Goal: Information Seeking & Learning: Learn about a topic

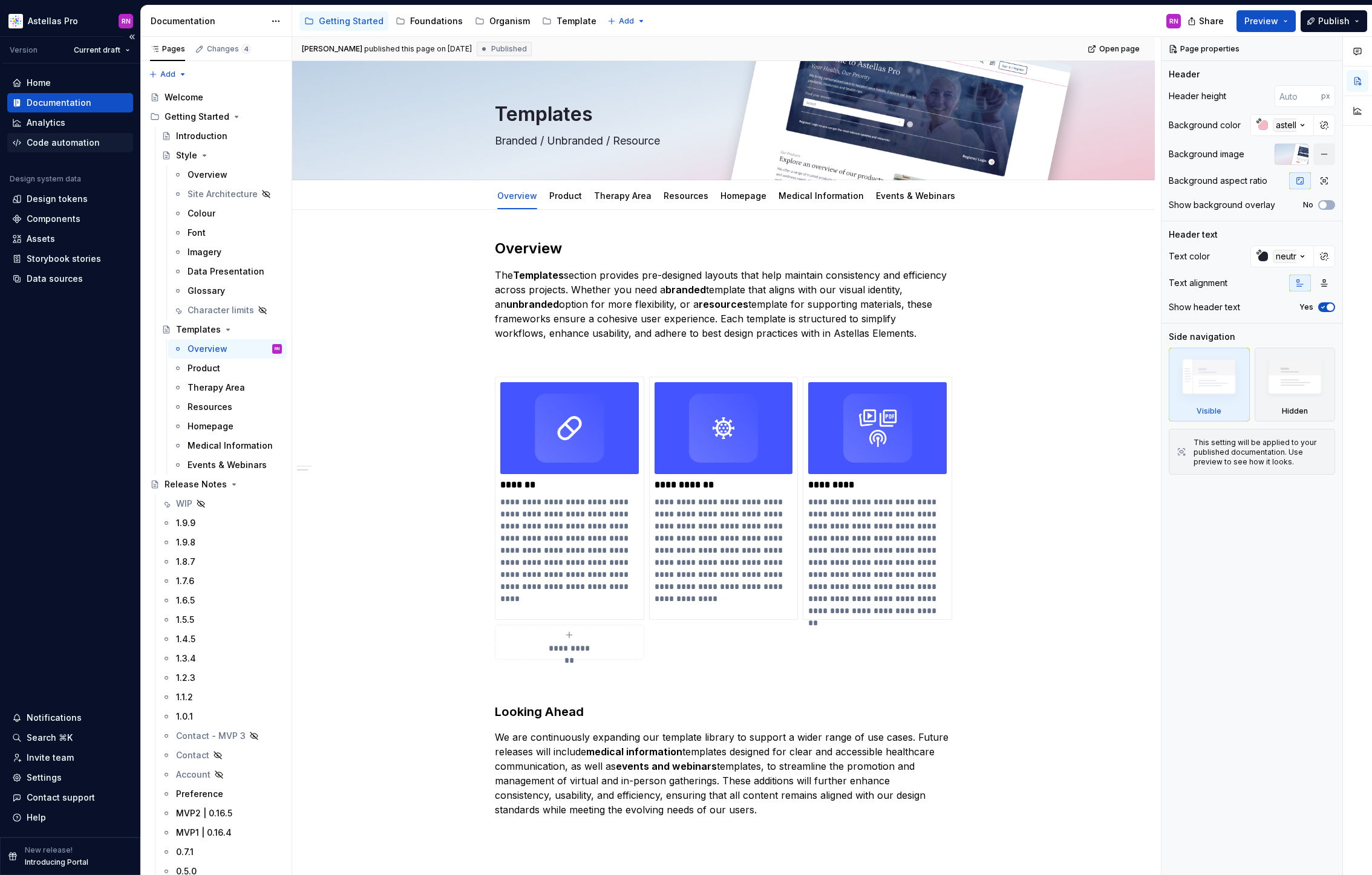
scroll to position [240, 0]
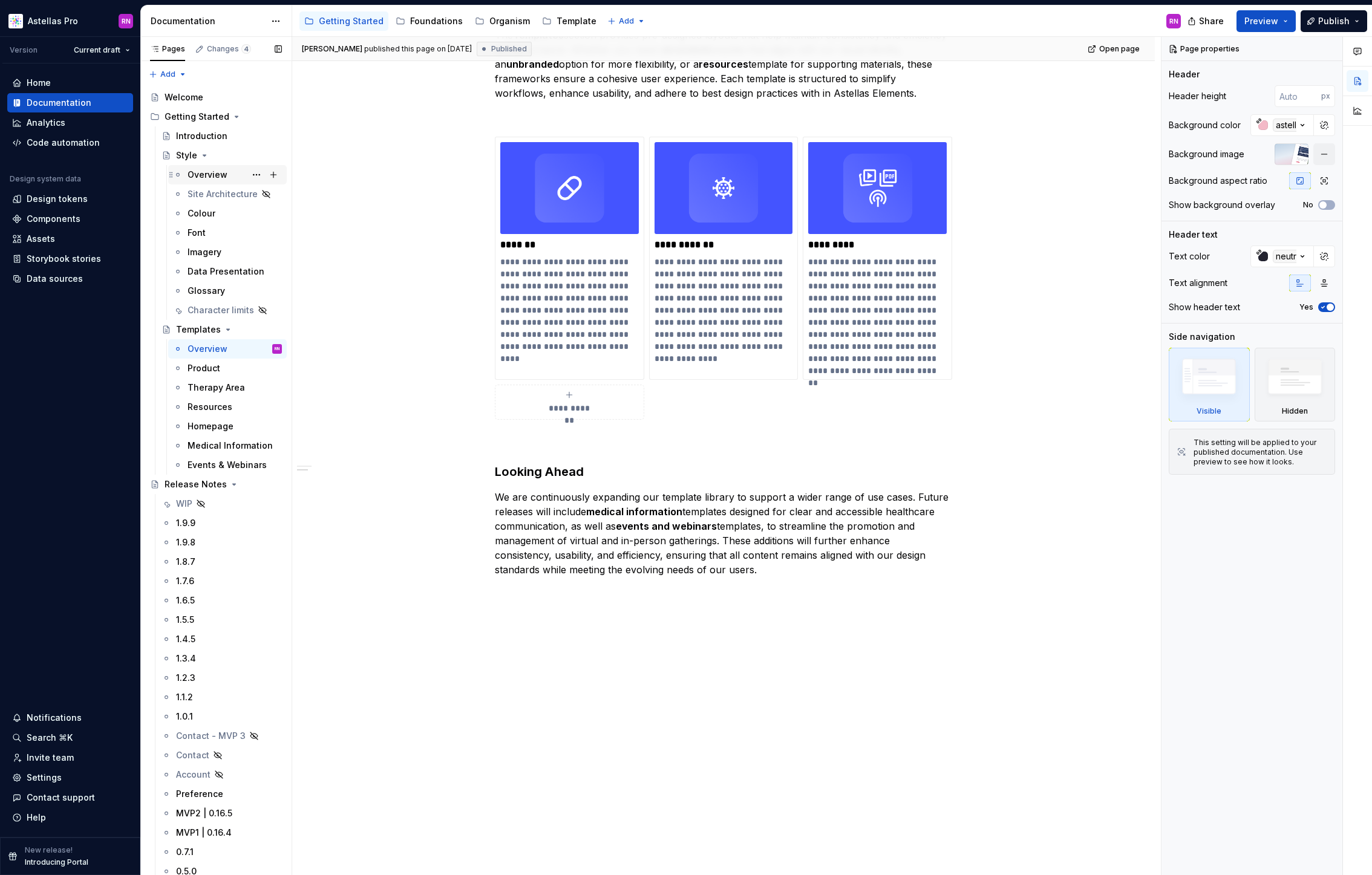
click at [215, 176] on div "Overview" at bounding box center [207, 174] width 40 height 12
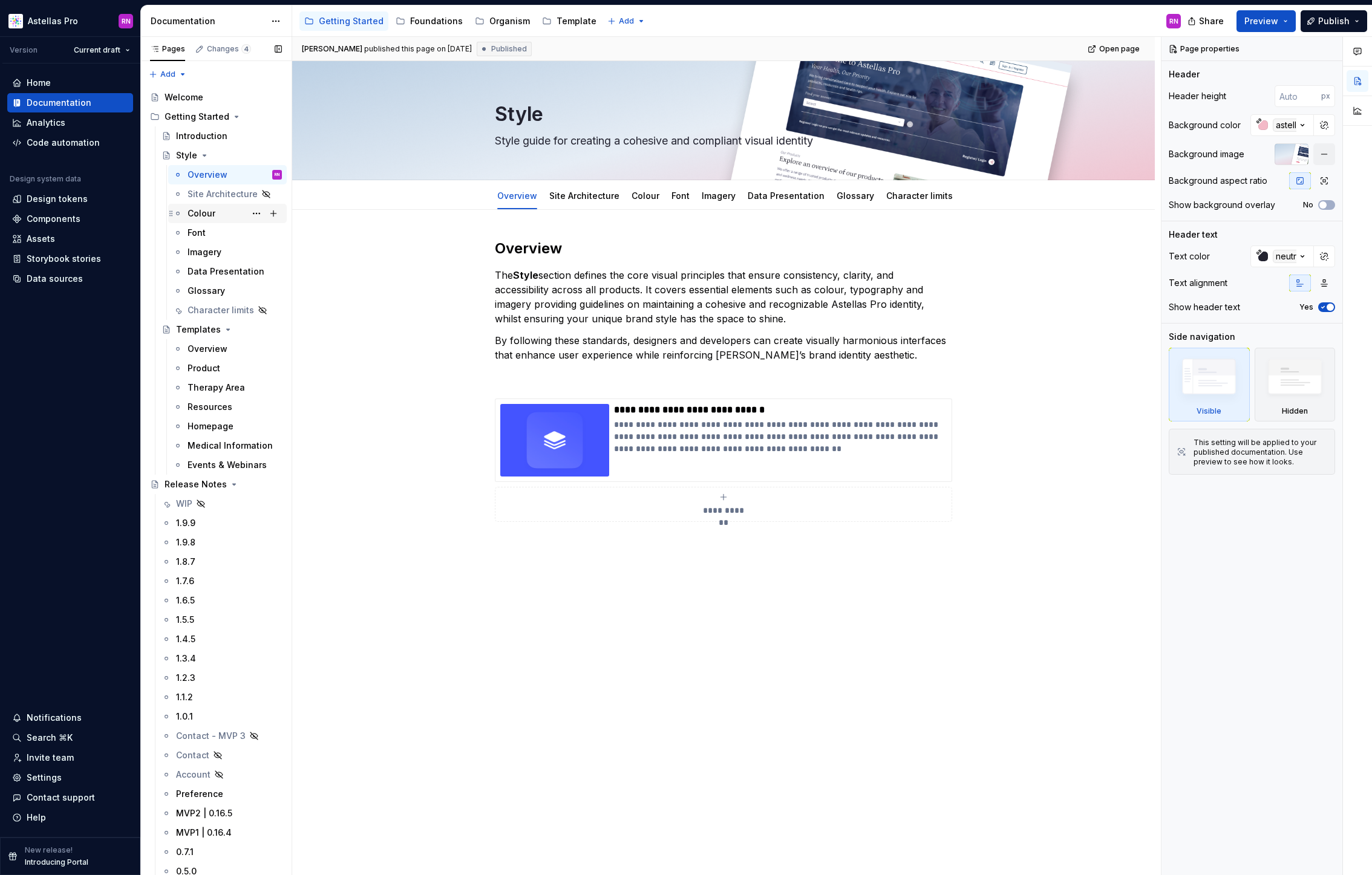
click at [223, 216] on div "Colour" at bounding box center [234, 213] width 94 height 17
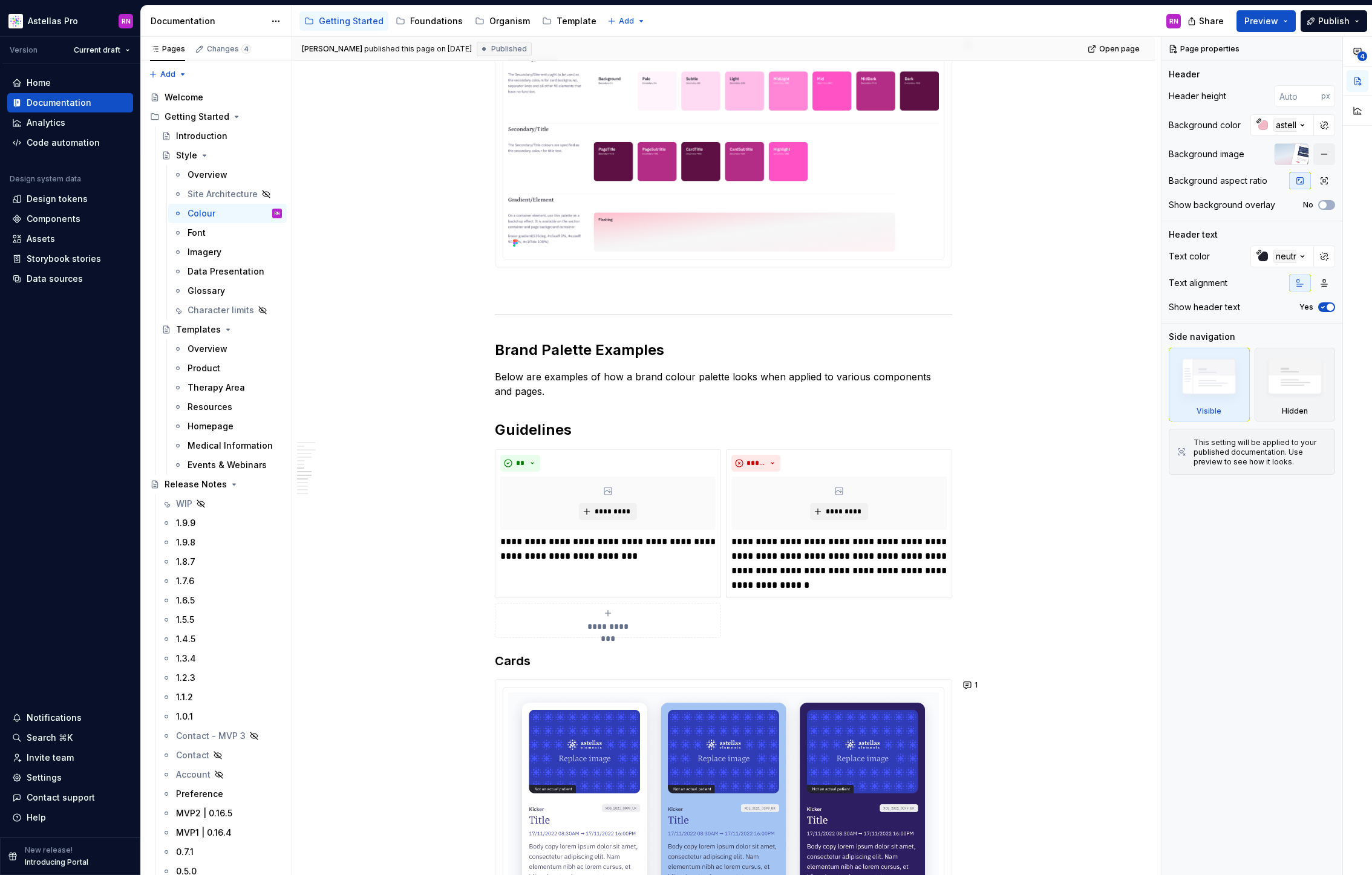
scroll to position [2951, 0]
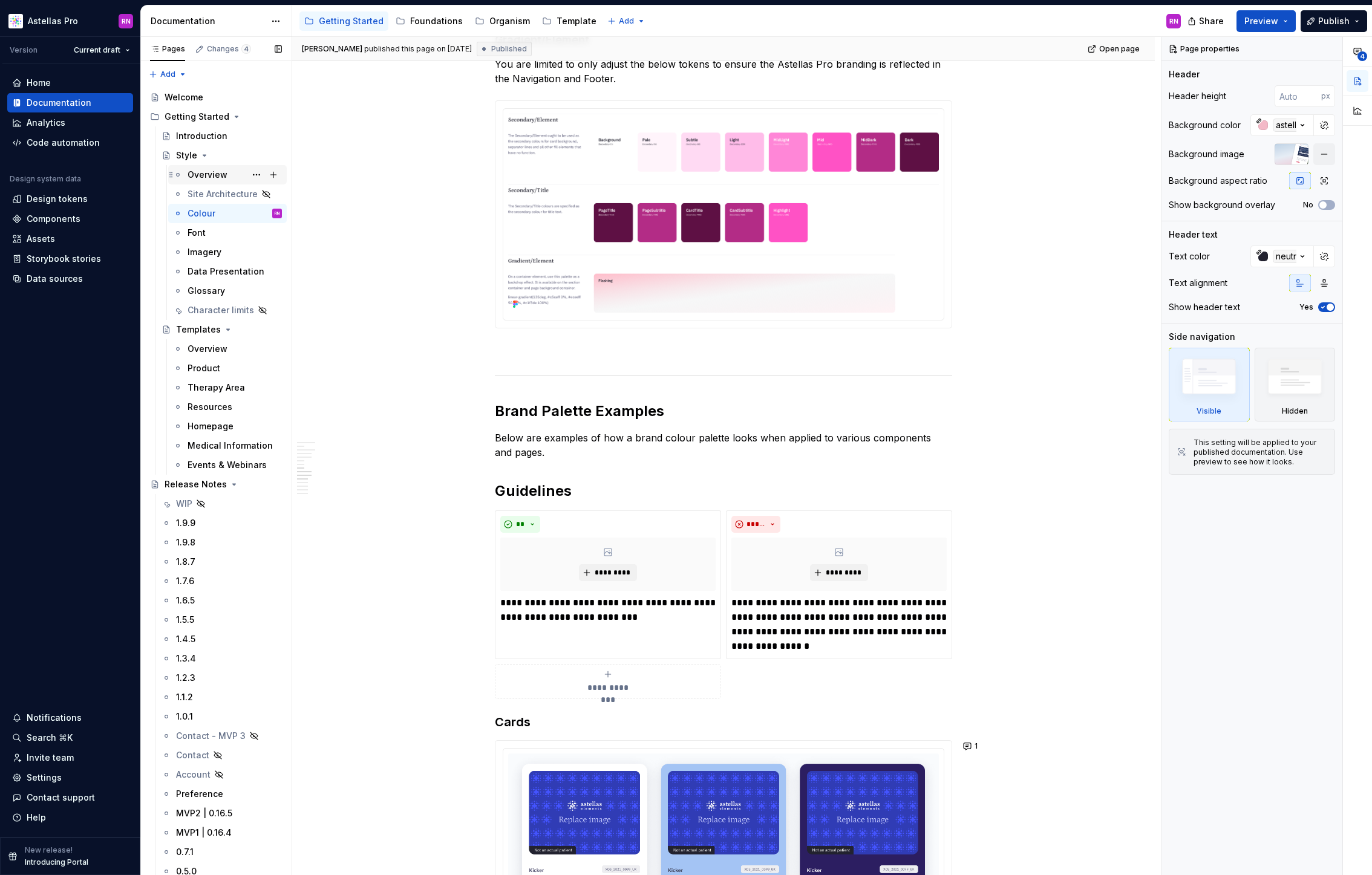
click at [209, 176] on div "Overview" at bounding box center [207, 174] width 40 height 12
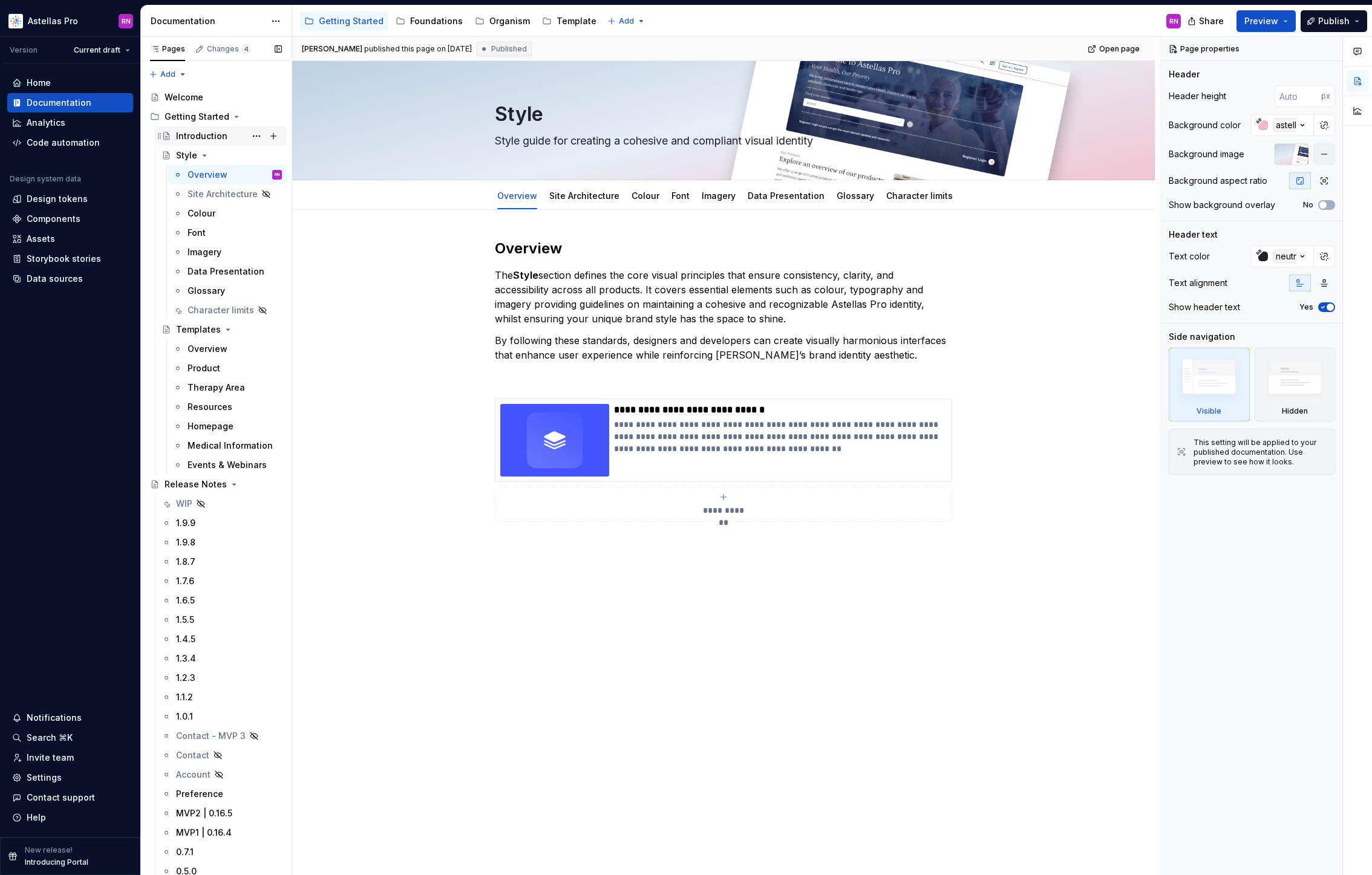
click at [196, 140] on div "Introduction" at bounding box center [202, 136] width 52 height 12
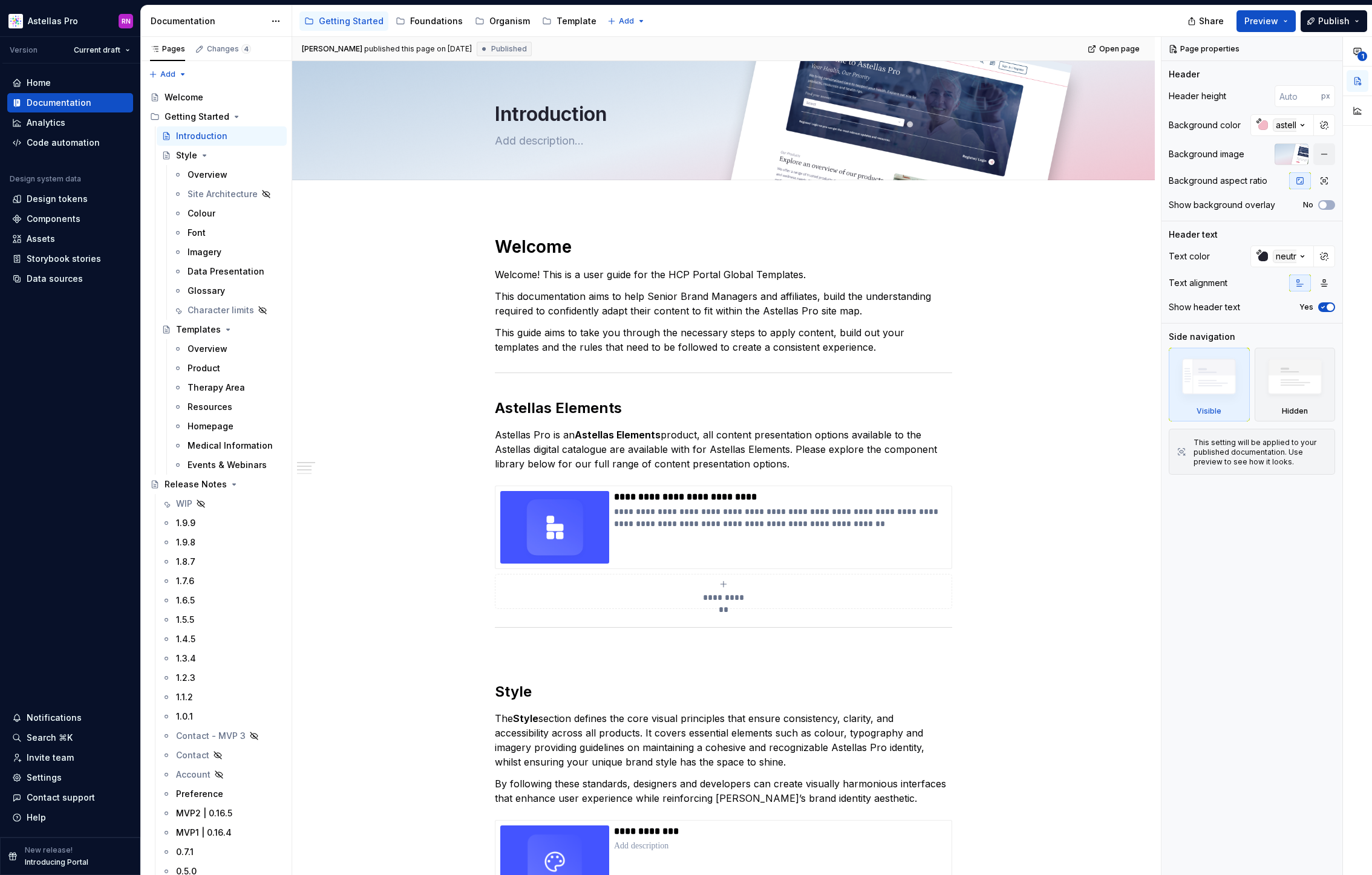
type textarea "*"
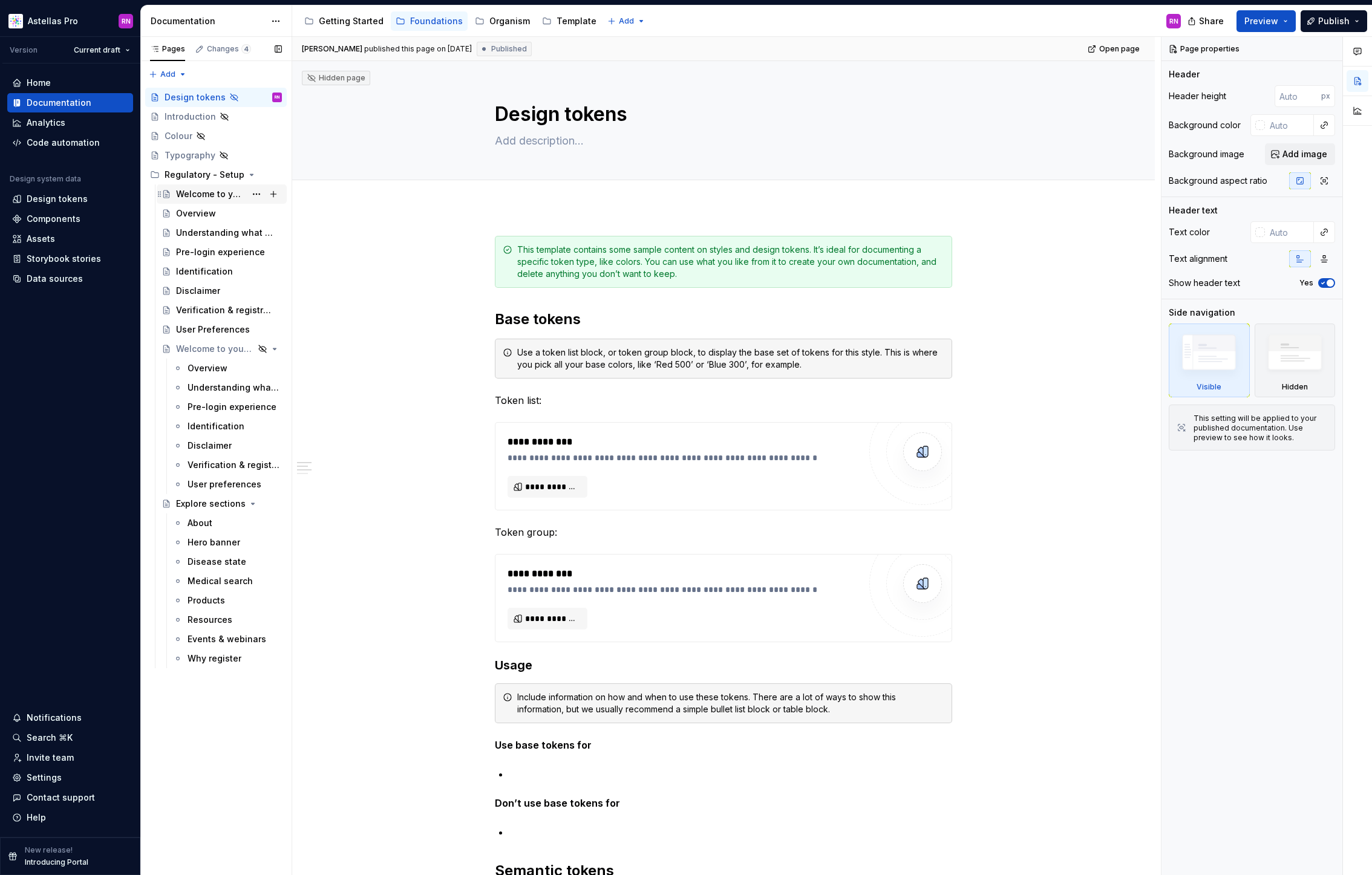
click at [213, 193] on div "Welcome to your Regulatory Guide" at bounding box center [211, 194] width 70 height 12
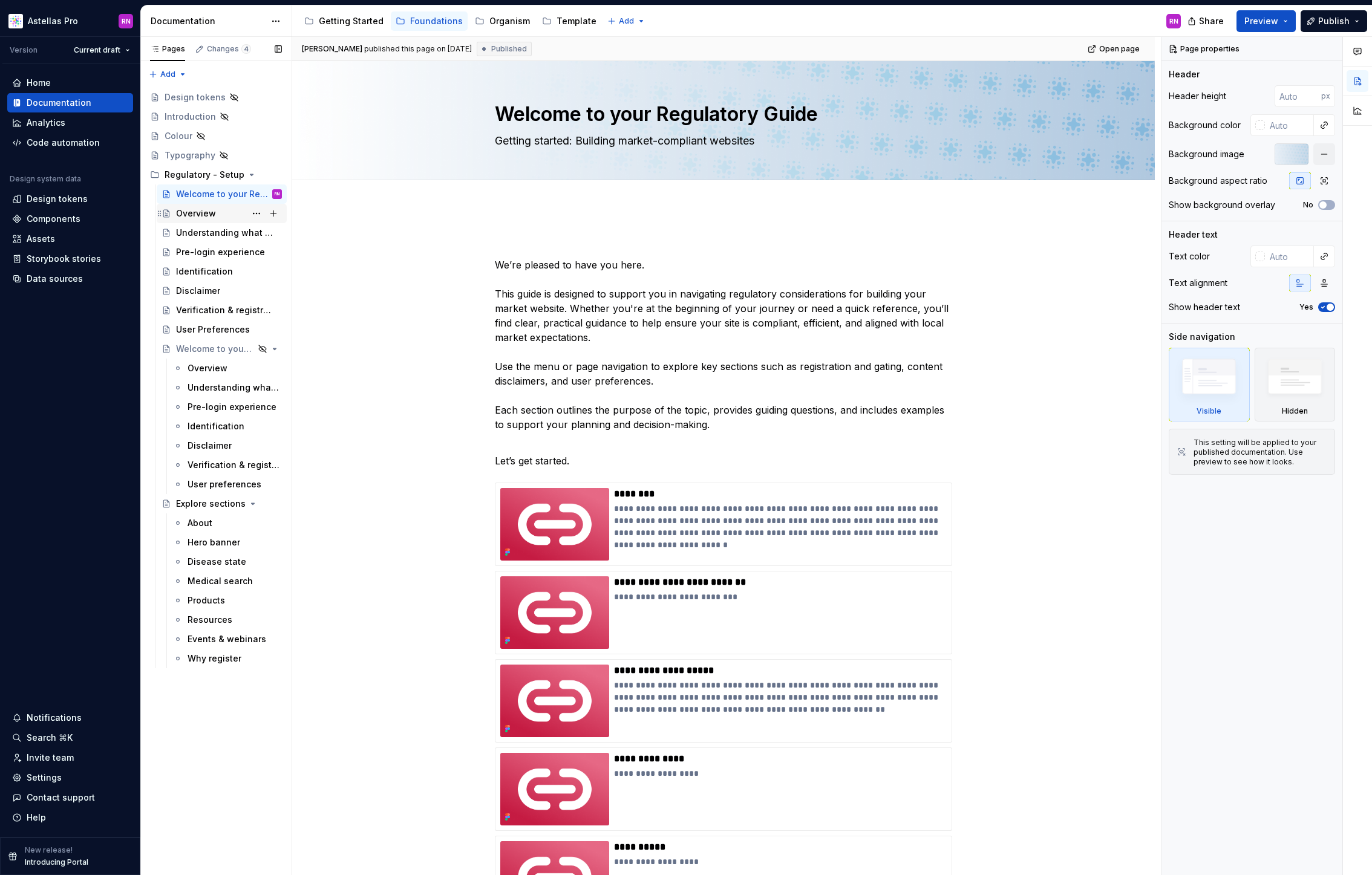
click at [200, 218] on div "Overview" at bounding box center [196, 213] width 40 height 12
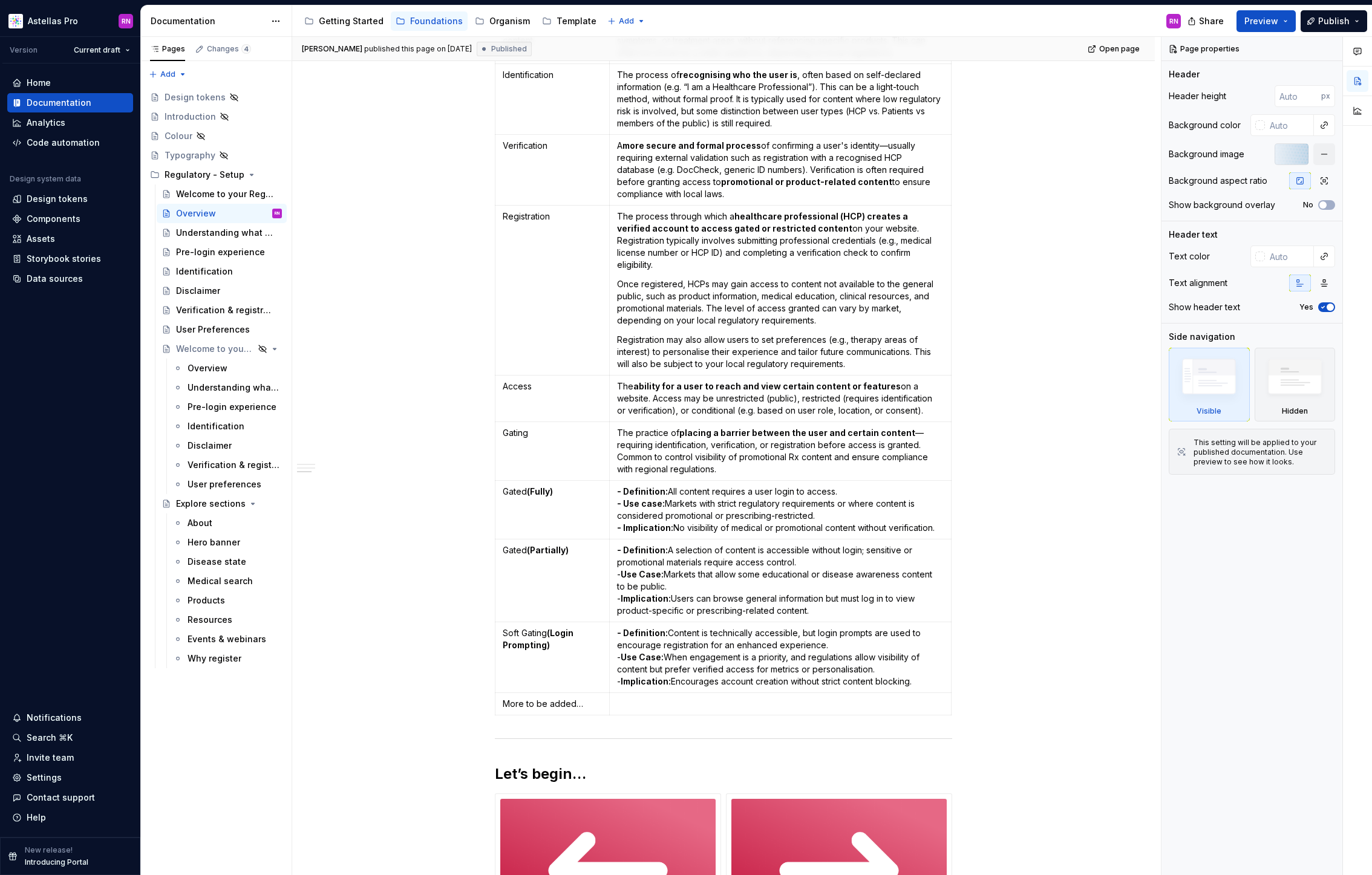
scroll to position [1220, 0]
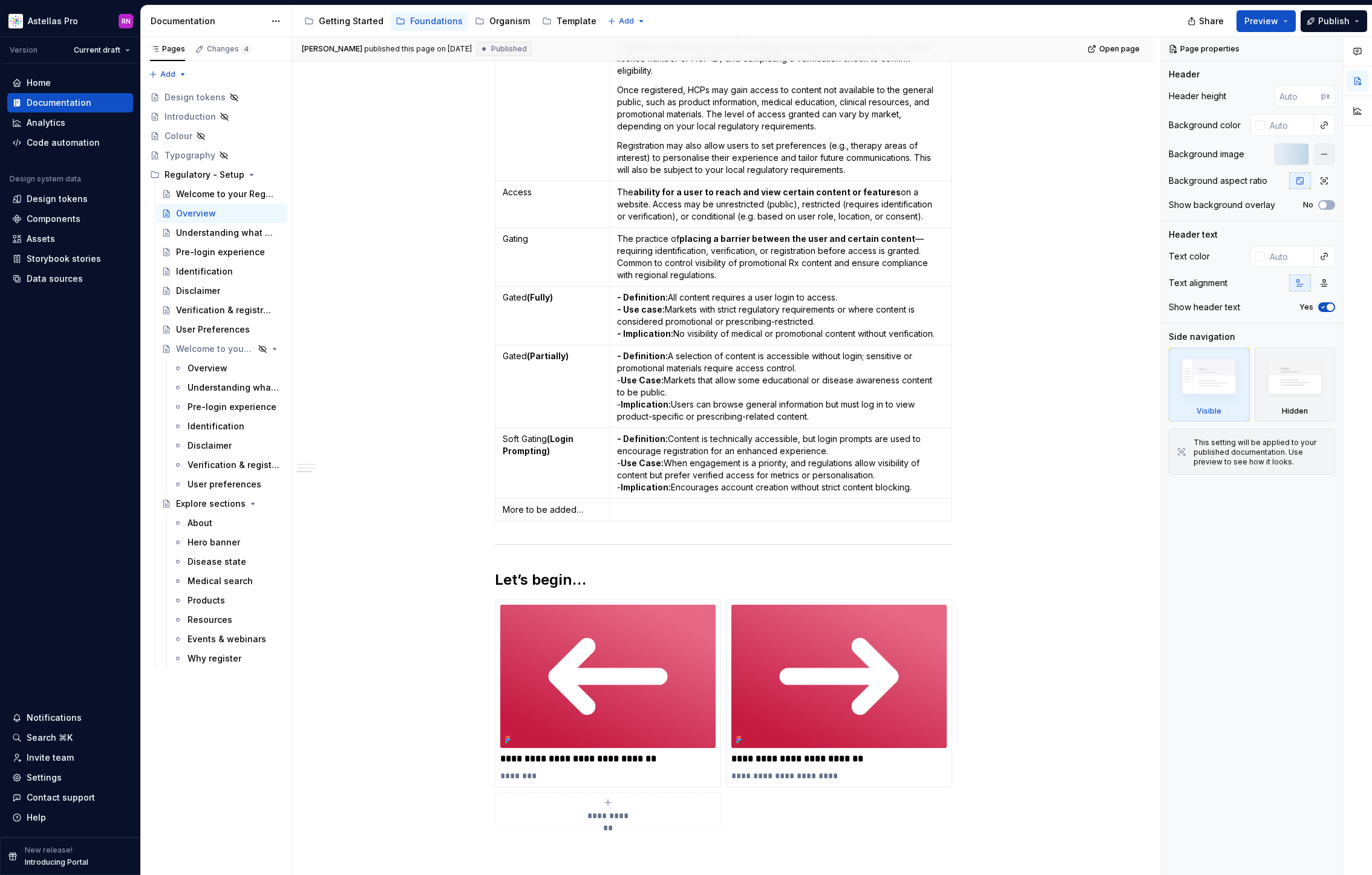
type textarea "*"
